Goal: Navigation & Orientation: Find specific page/section

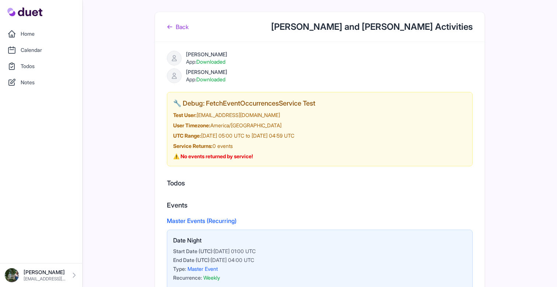
click at [187, 22] on link "Back" at bounding box center [178, 26] width 22 height 9
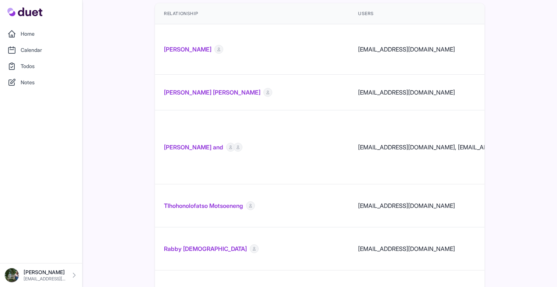
scroll to position [30, 0]
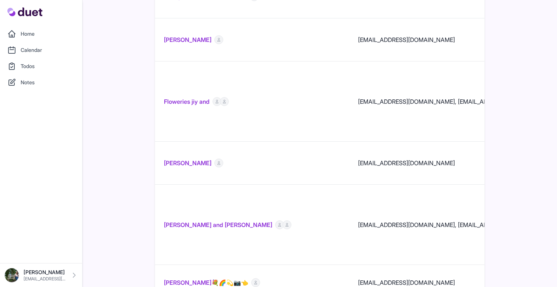
scroll to position [283, 0]
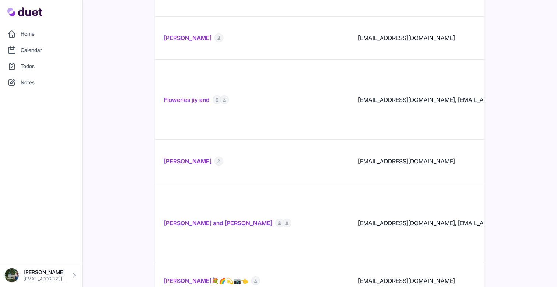
click at [223, 219] on link "[PERSON_NAME] and [PERSON_NAME]" at bounding box center [218, 223] width 108 height 9
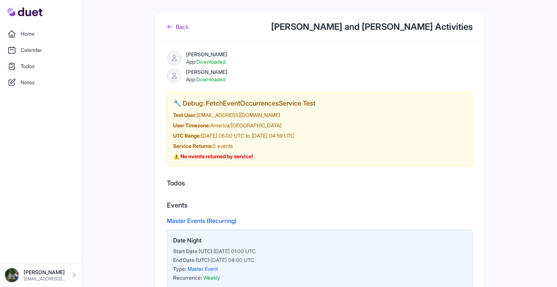
click at [188, 28] on link "Back" at bounding box center [178, 26] width 22 height 9
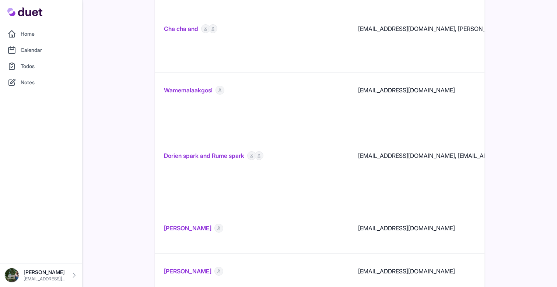
scroll to position [872, 0]
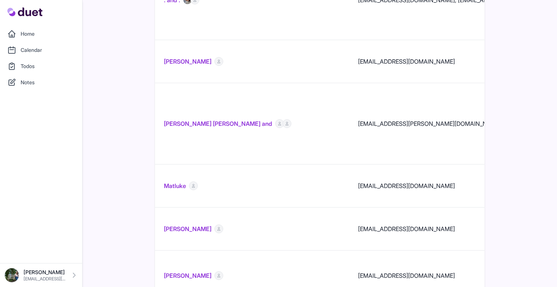
scroll to position [835, 0]
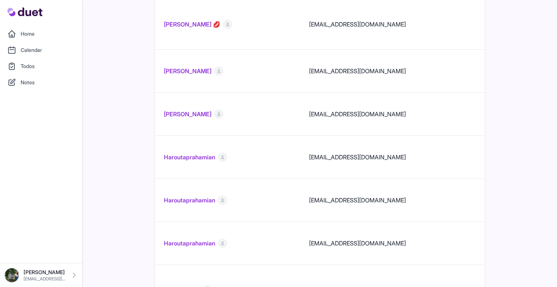
scroll to position [707, 0]
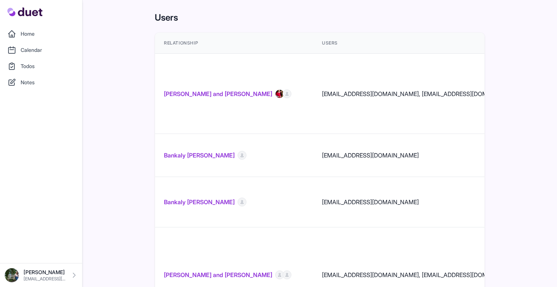
click at [46, 31] on link "Home" at bounding box center [40, 34] width 73 height 15
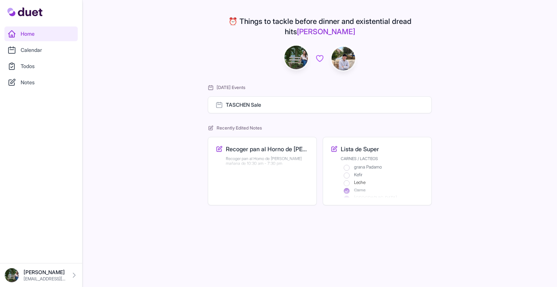
click at [236, 145] on h3 "Recoger pan al Horno de Babette" at bounding box center [267, 149] width 83 height 9
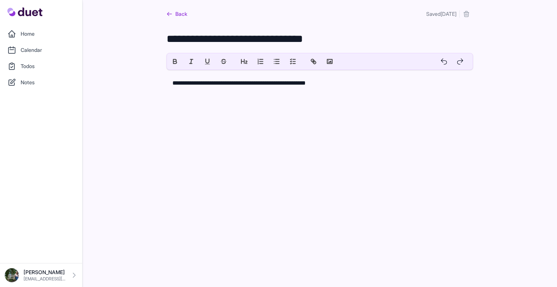
click at [183, 17] on link "Back" at bounding box center [176, 13] width 21 height 13
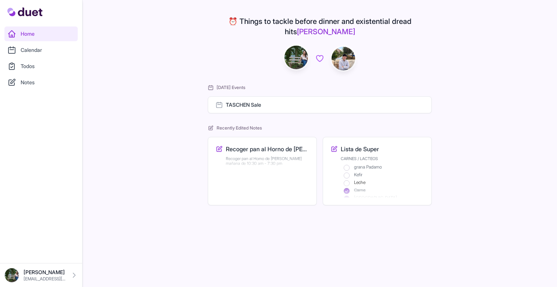
click at [43, 60] on link "Todos" at bounding box center [40, 66] width 73 height 15
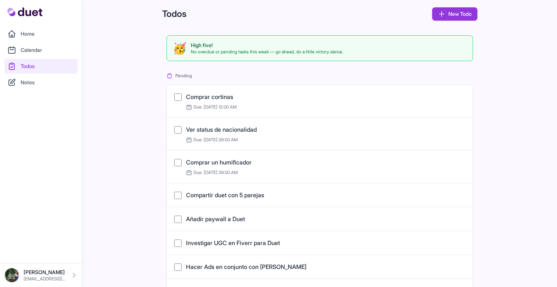
click at [42, 52] on link "Calendar" at bounding box center [40, 50] width 73 height 15
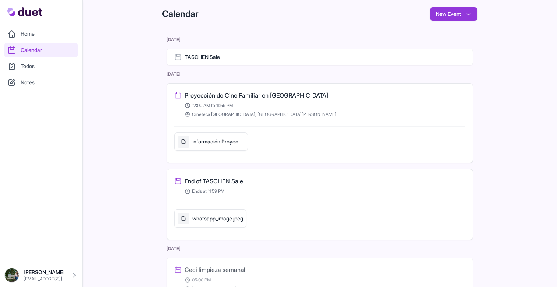
click at [205, 147] on div "Información Proyección Cineteca Madrid 7 Septiembre 2025" at bounding box center [210, 142] width 67 height 12
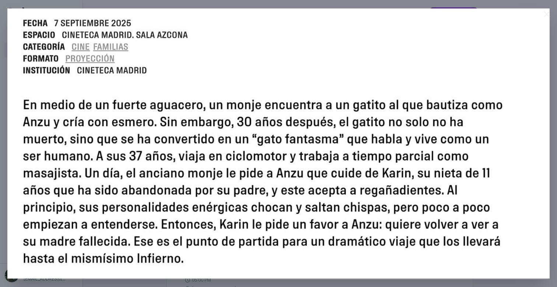
click at [546, 13] on button "×" at bounding box center [546, 13] width 8 height 15
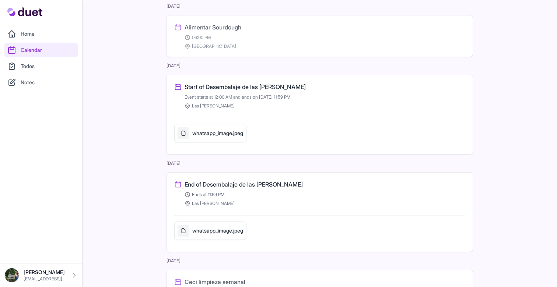
scroll to position [315, 0]
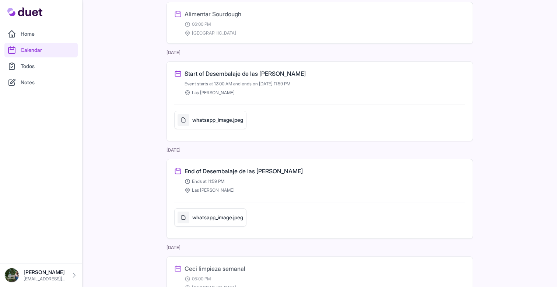
click at [233, 116] on h5 "whatsapp_image.jpeg" at bounding box center [217, 119] width 51 height 7
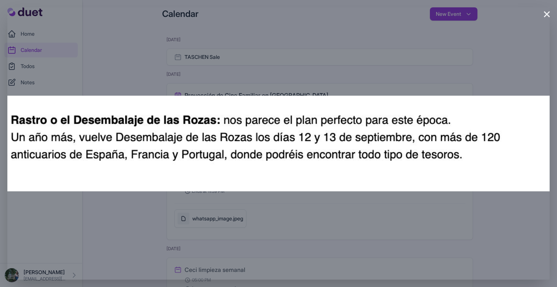
click at [544, 11] on button "×" at bounding box center [546, 13] width 8 height 15
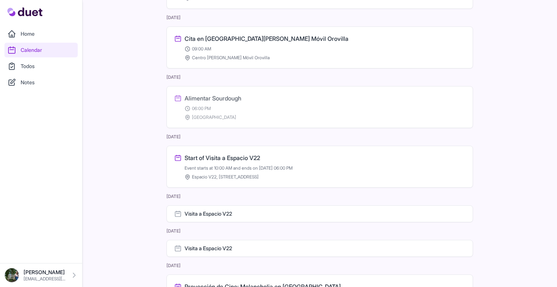
scroll to position [733, 0]
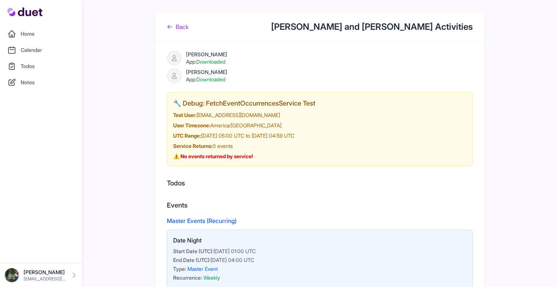
click at [177, 28] on link "Back" at bounding box center [178, 26] width 22 height 9
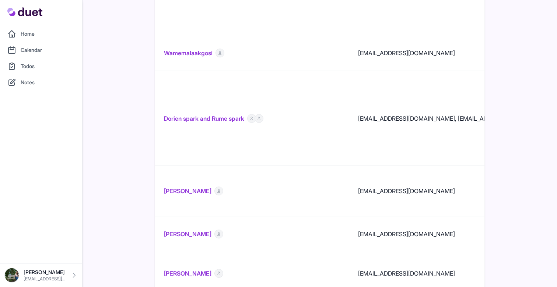
scroll to position [872, 0]
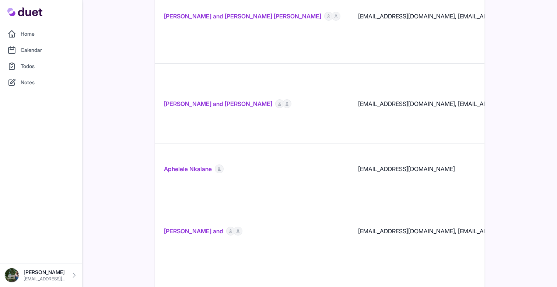
scroll to position [629, 0]
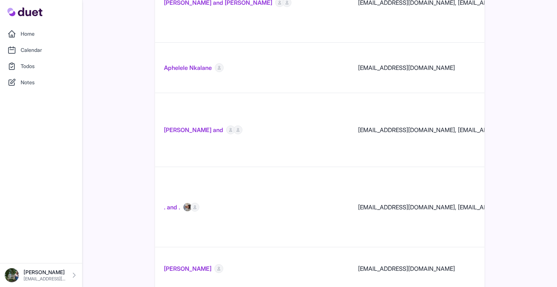
click at [39, 60] on link "Todos" at bounding box center [40, 66] width 73 height 15
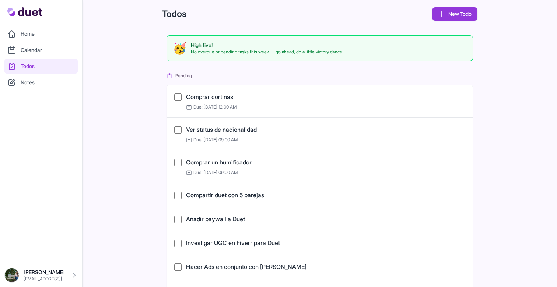
click at [216, 95] on link "Comprar cortinas" at bounding box center [209, 96] width 47 height 7
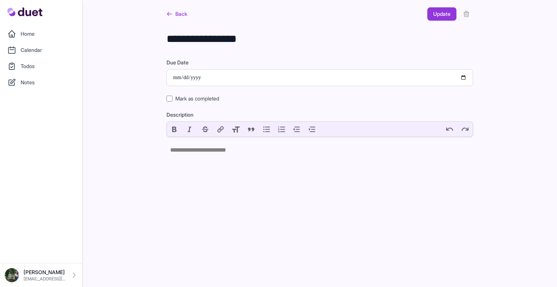
click at [182, 12] on link "Back" at bounding box center [176, 13] width 21 height 13
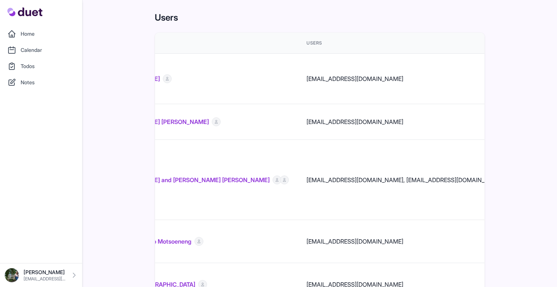
scroll to position [0, 38]
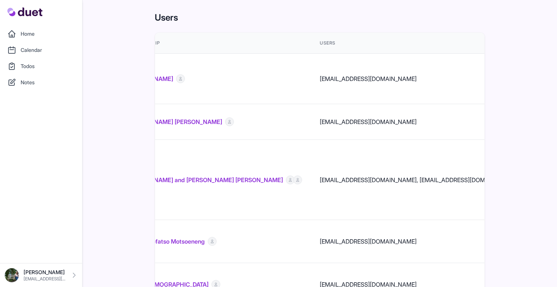
click at [197, 176] on link "Michelle González and Diego Álvarez González" at bounding box center [204, 180] width 157 height 9
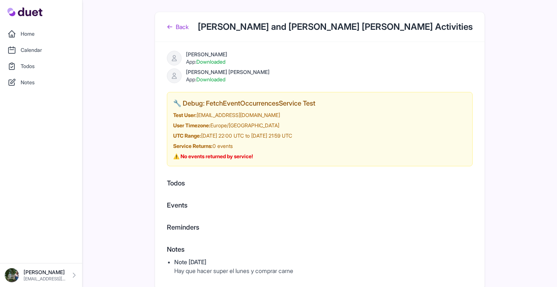
scroll to position [3, 0]
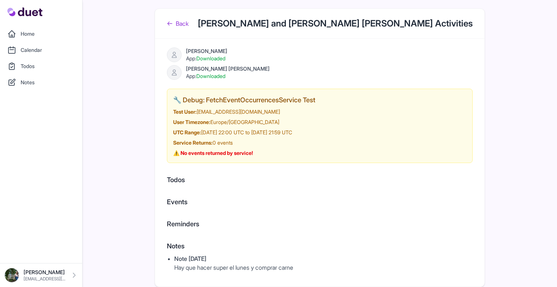
click at [187, 22] on link "Back" at bounding box center [178, 23] width 22 height 9
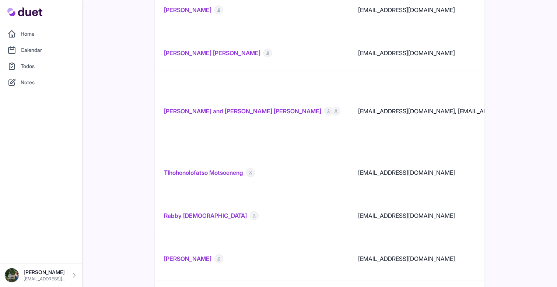
scroll to position [87, 0]
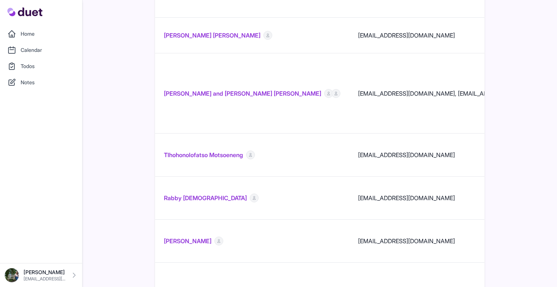
click at [223, 89] on link "[PERSON_NAME] and [PERSON_NAME] [PERSON_NAME]" at bounding box center [242, 93] width 157 height 9
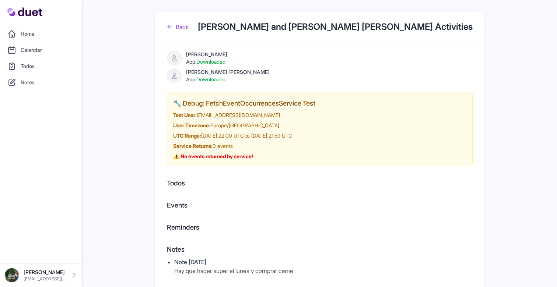
scroll to position [3, 0]
